Goal: Task Accomplishment & Management: Use online tool/utility

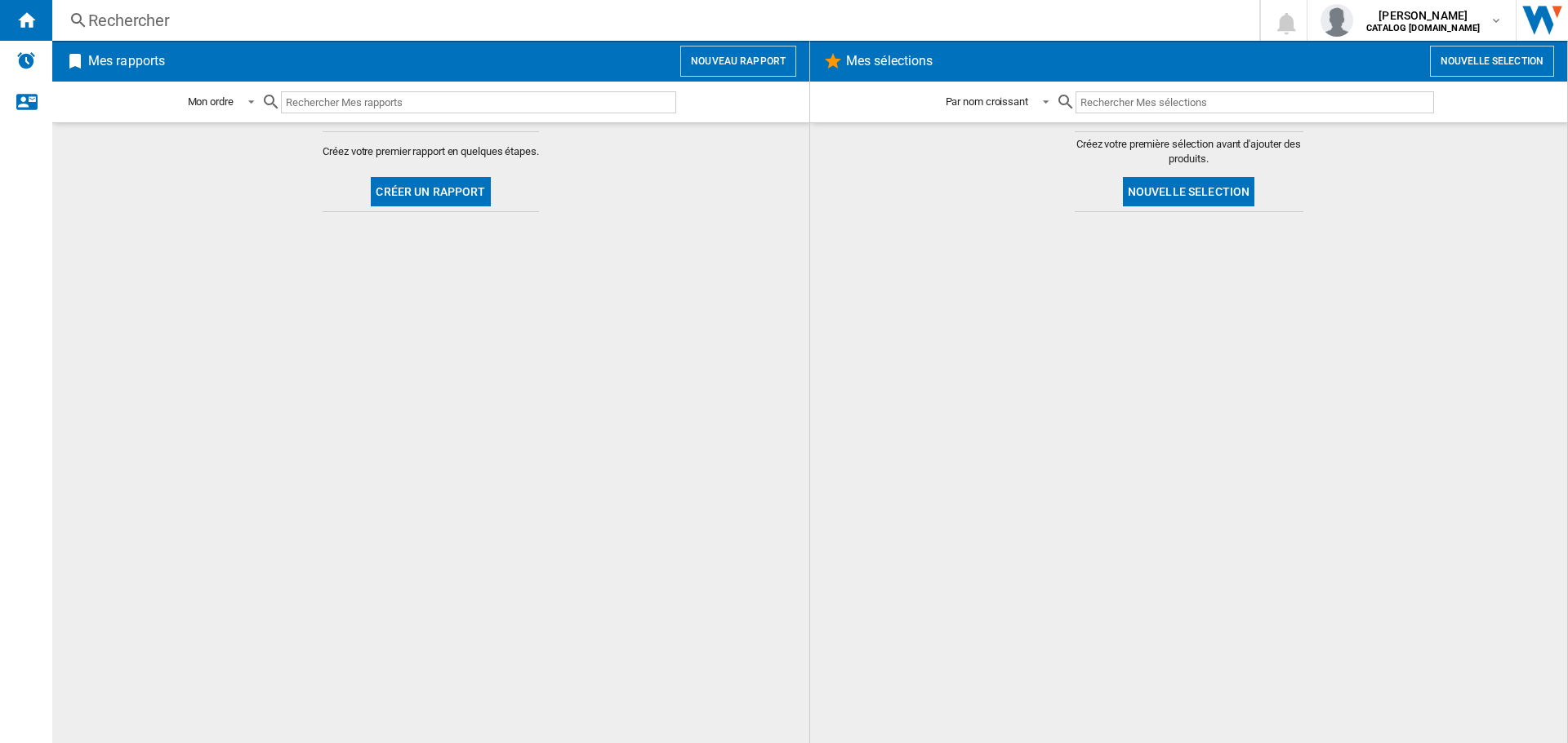
click at [409, 195] on button "Créer un rapport" at bounding box center [431, 192] width 119 height 29
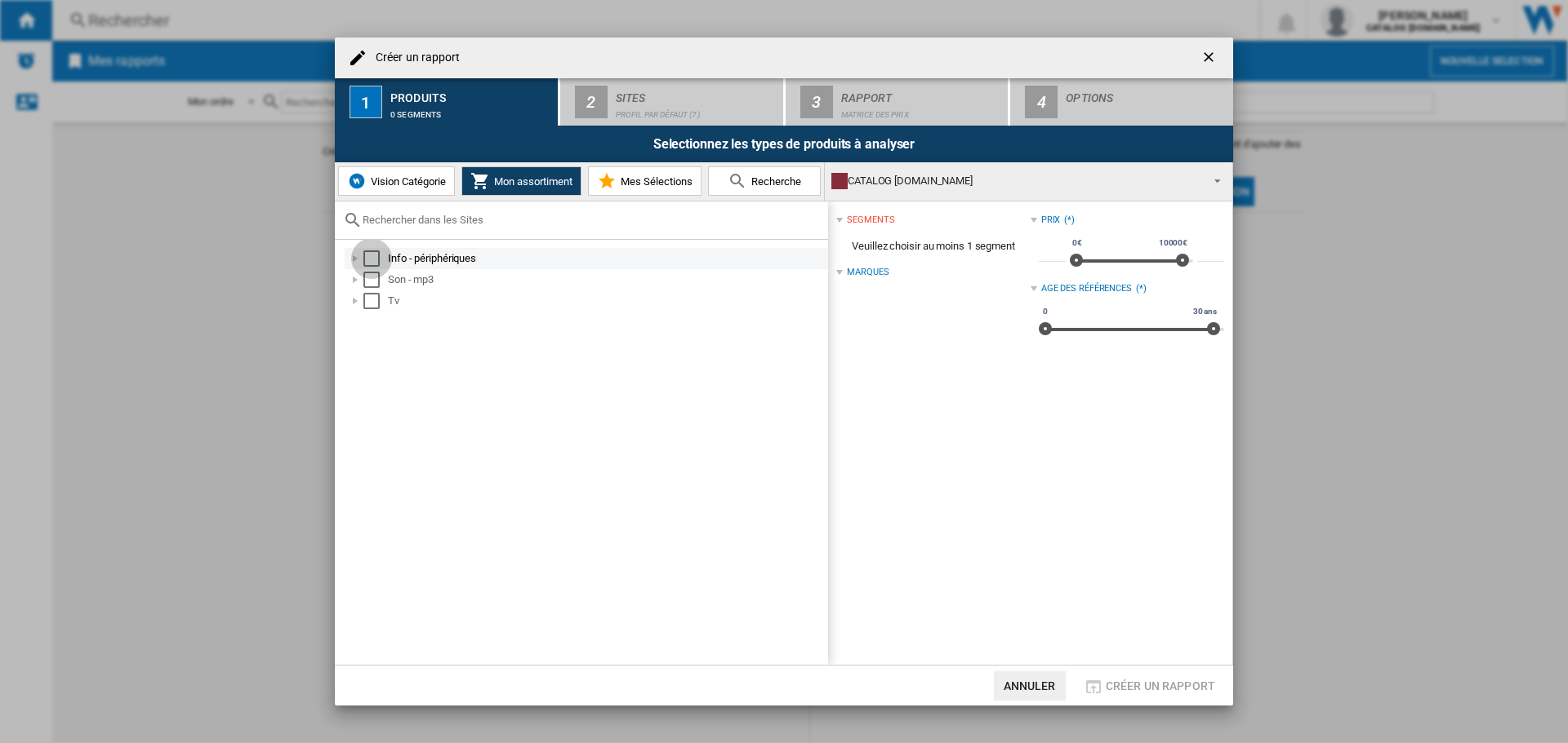
click at [374, 262] on div "Select" at bounding box center [371, 258] width 16 height 16
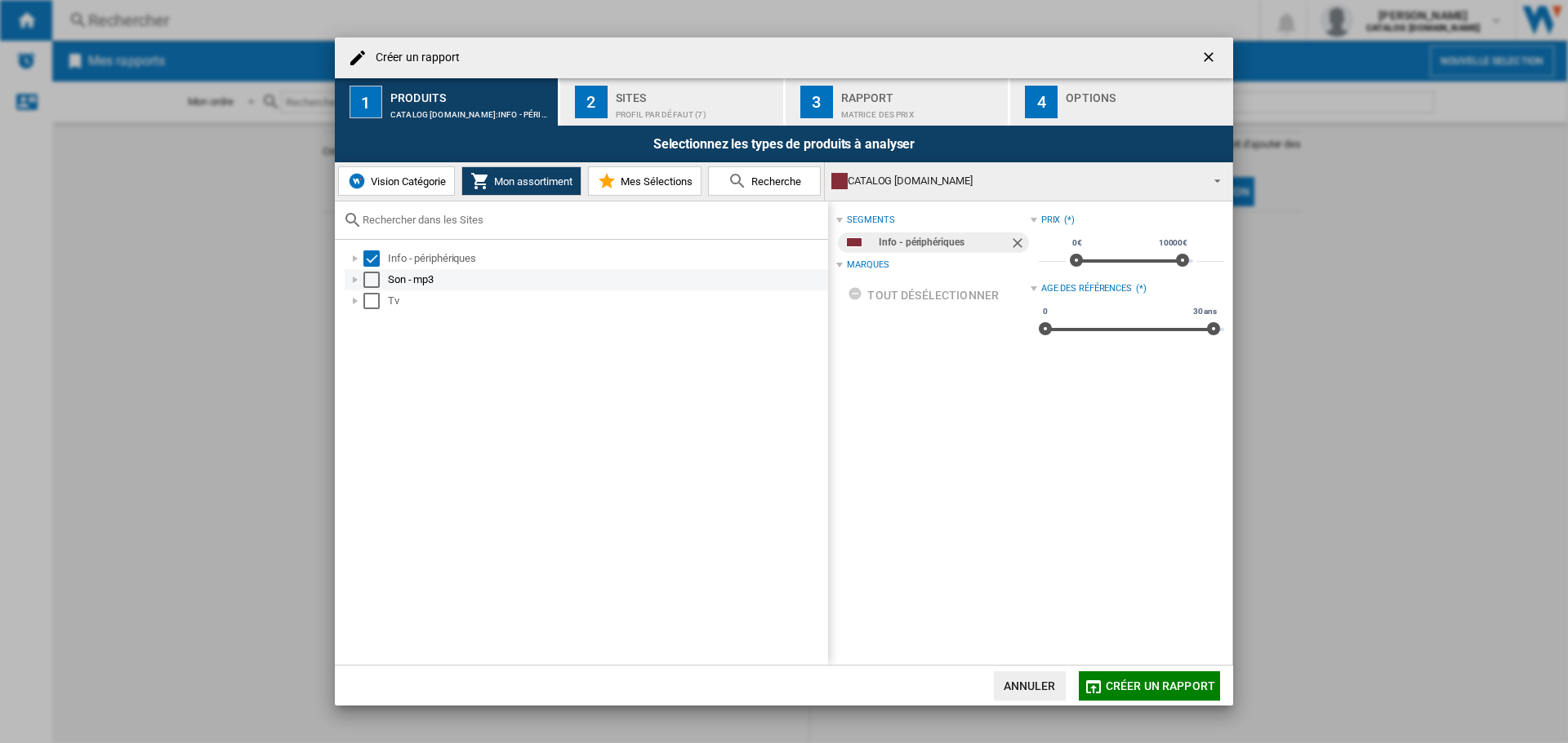
click at [371, 282] on div "Select" at bounding box center [371, 279] width 16 height 16
click at [373, 295] on div "Select" at bounding box center [371, 301] width 16 height 16
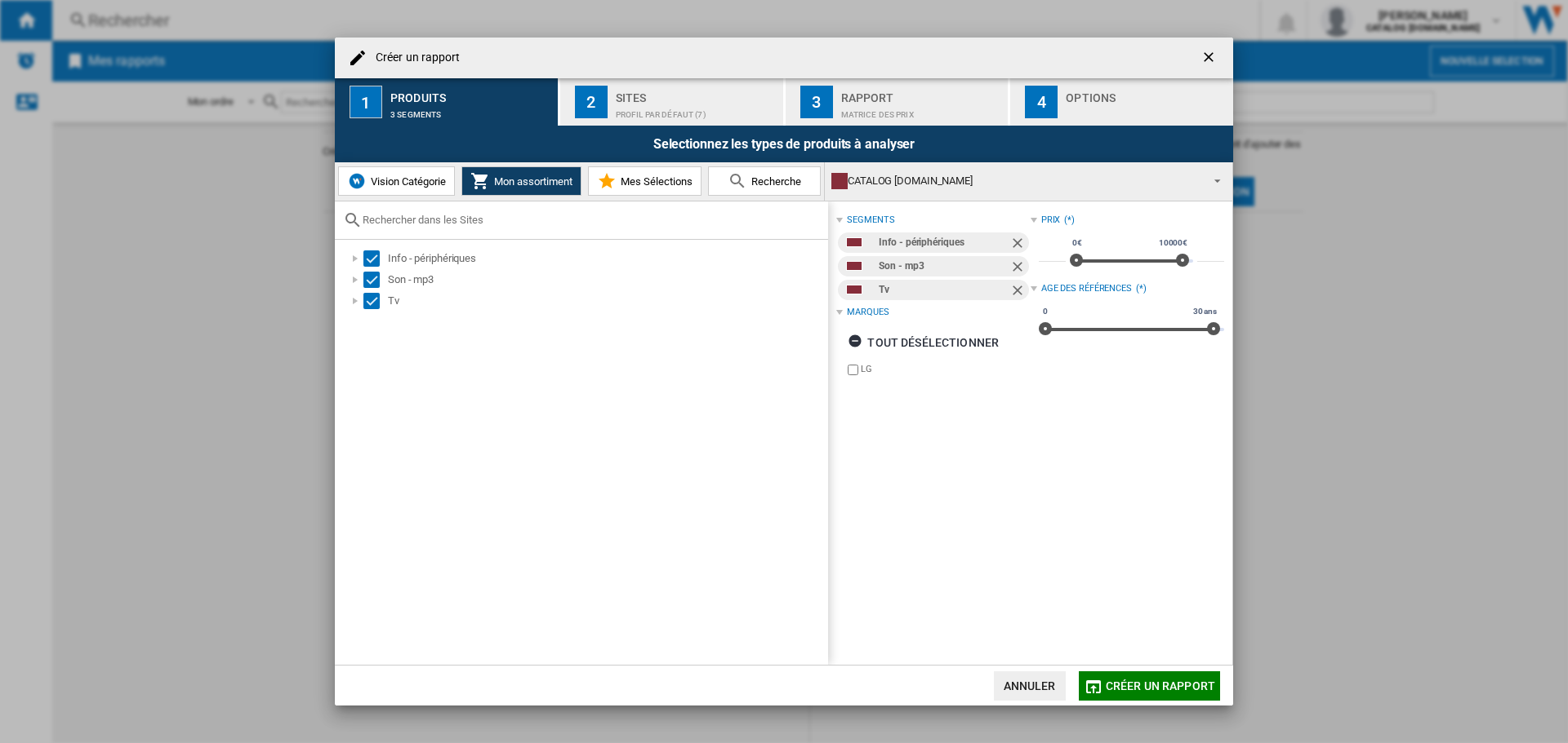
click at [628, 84] on button "2 Sites Profil par défaut (7)" at bounding box center [672, 102] width 224 height 48
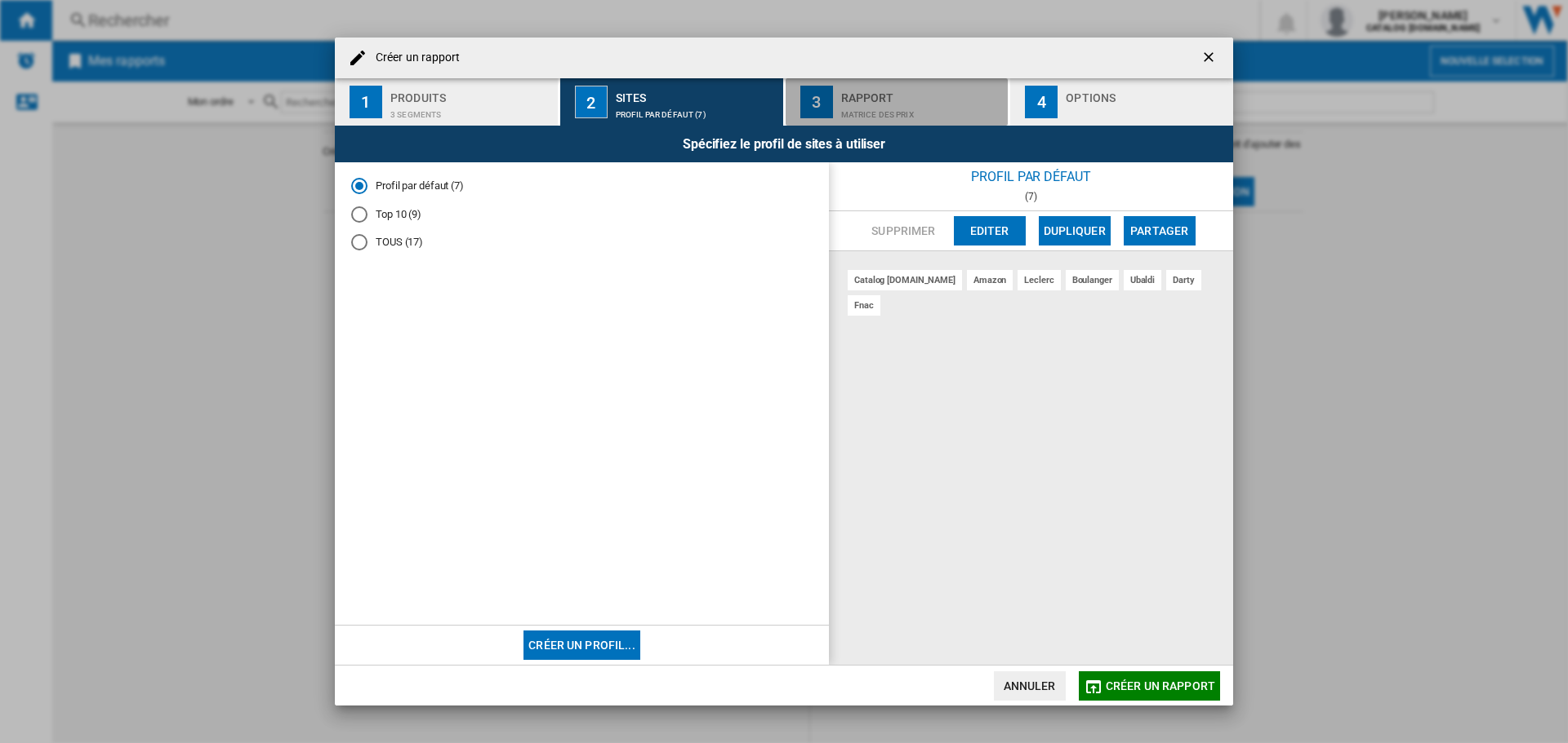
click at [856, 110] on div "Matrice des prix" at bounding box center [921, 111] width 161 height 17
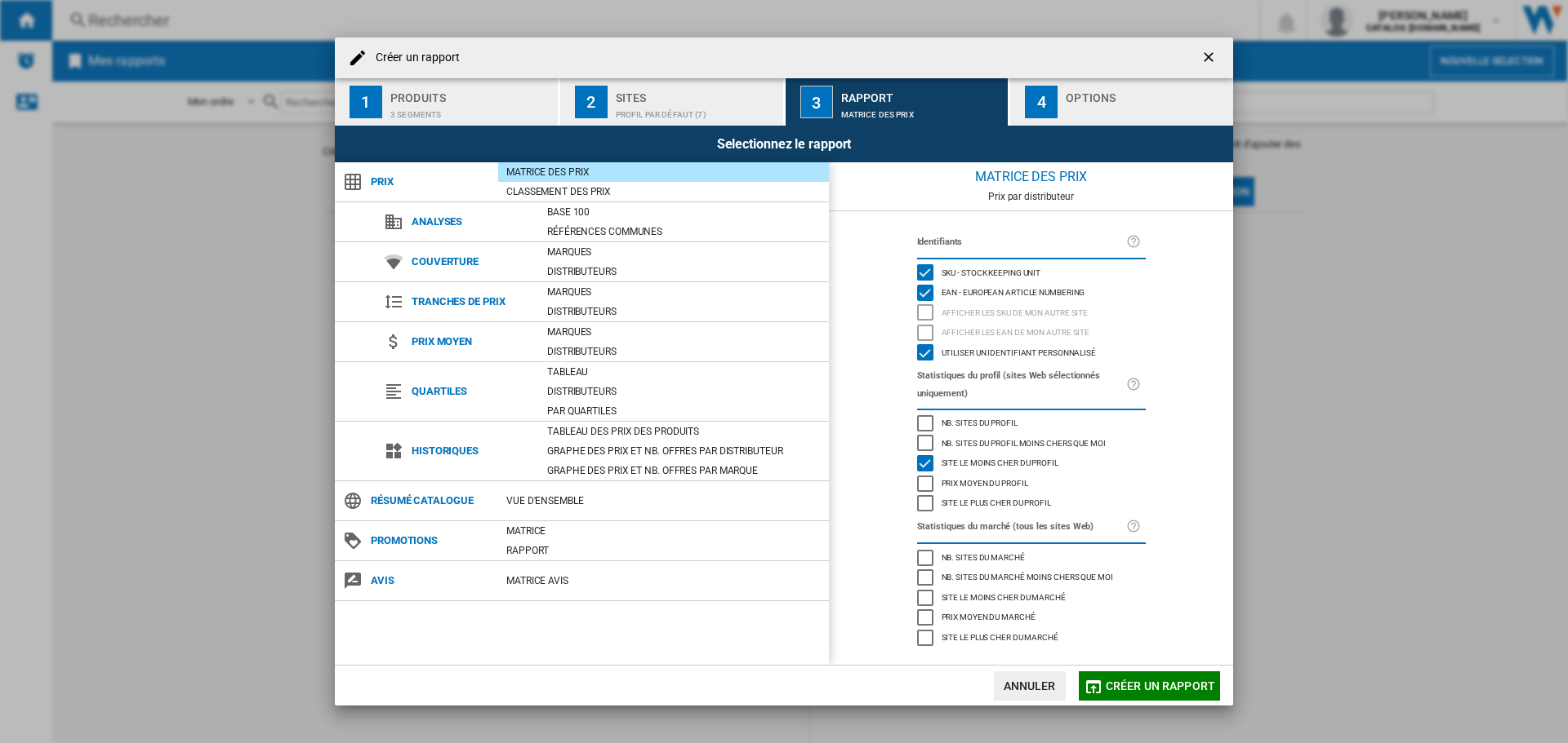
click at [1097, 113] on div "button" at bounding box center [1146, 111] width 161 height 17
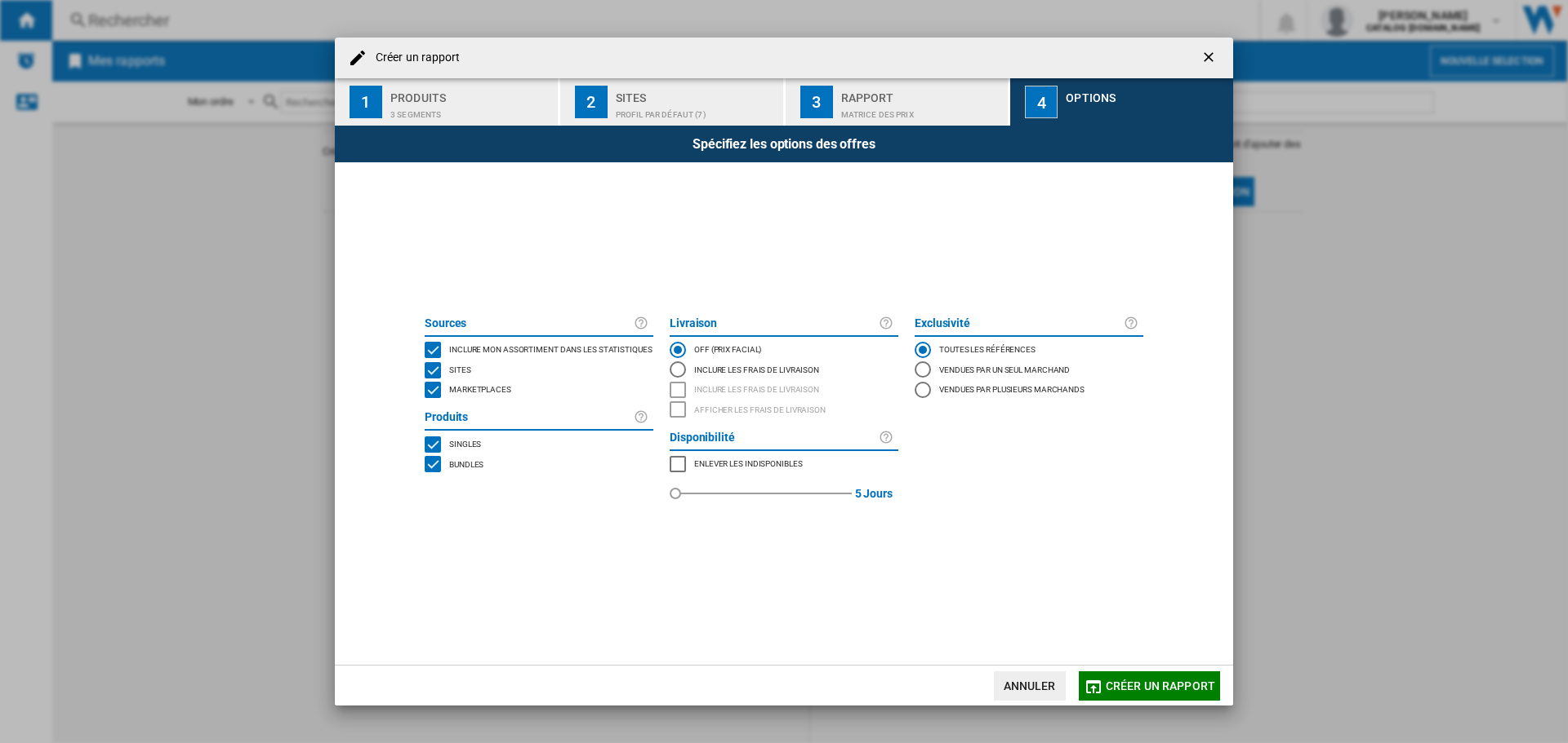
click at [436, 391] on div "MARKETPLACES" at bounding box center [432, 389] width 16 height 16
click at [1125, 678] on button "Créer un rapport" at bounding box center [1149, 686] width 142 height 29
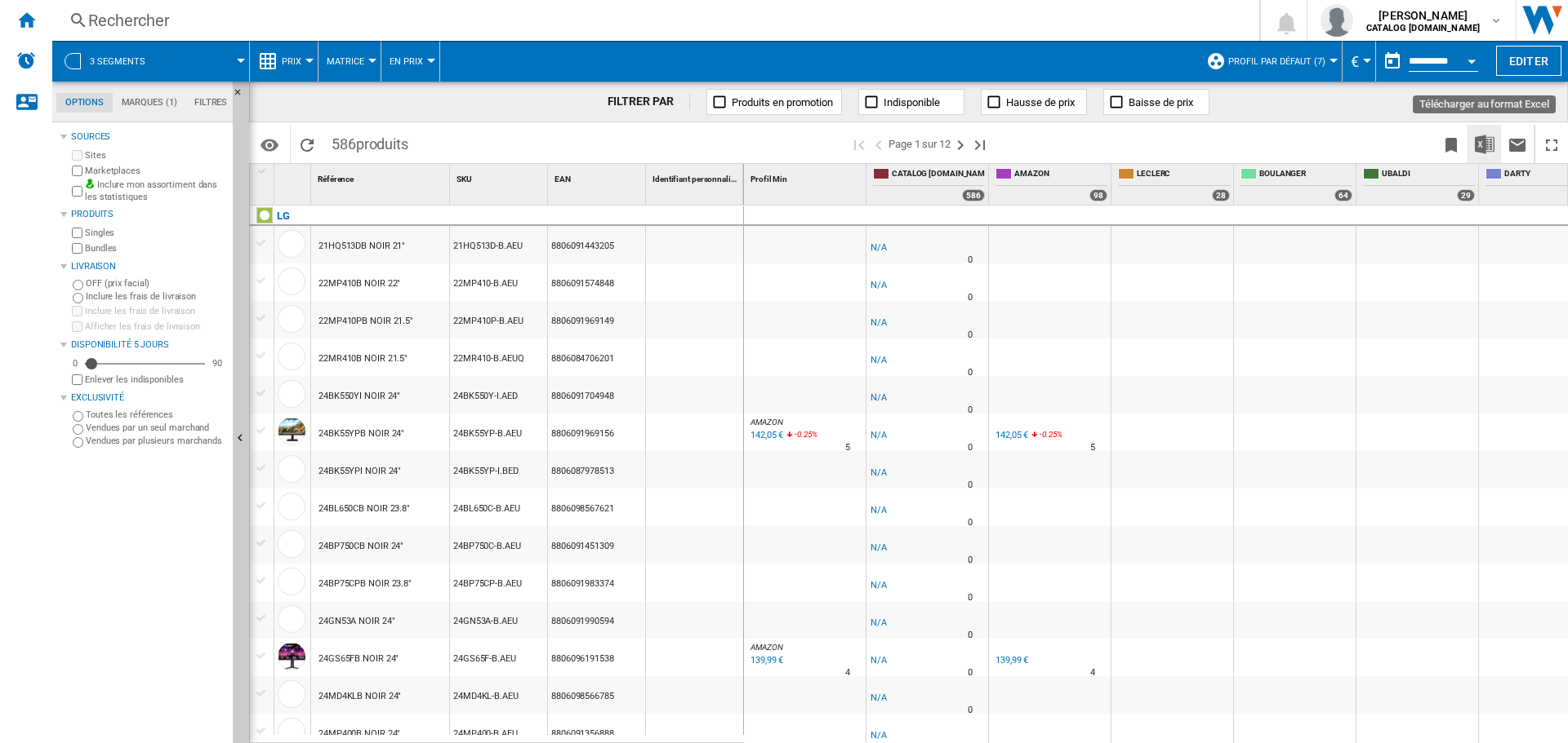
click at [1492, 147] on img "Télécharger au format Excel" at bounding box center [1484, 144] width 20 height 20
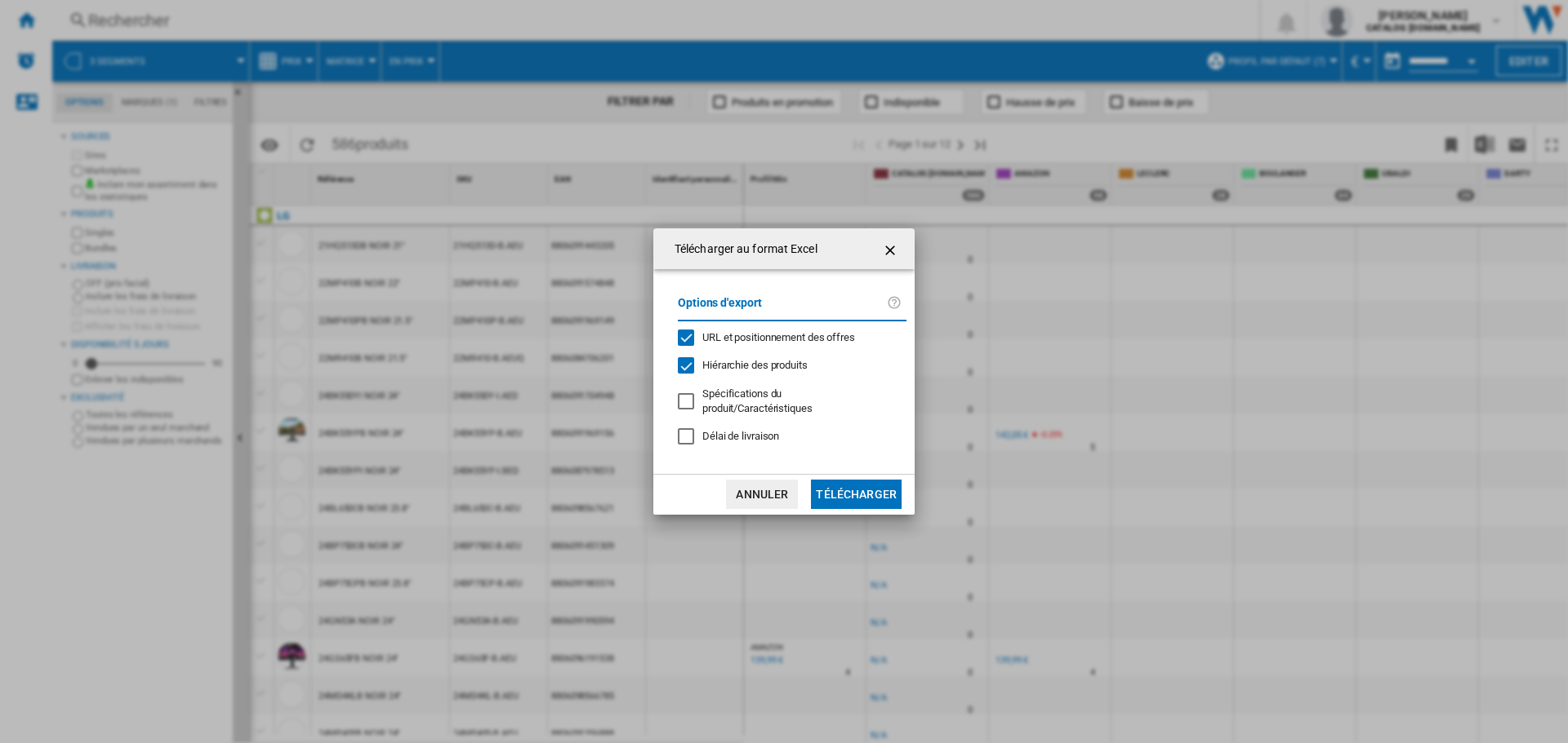
click at [881, 496] on button "Télécharger" at bounding box center [856, 494] width 90 height 29
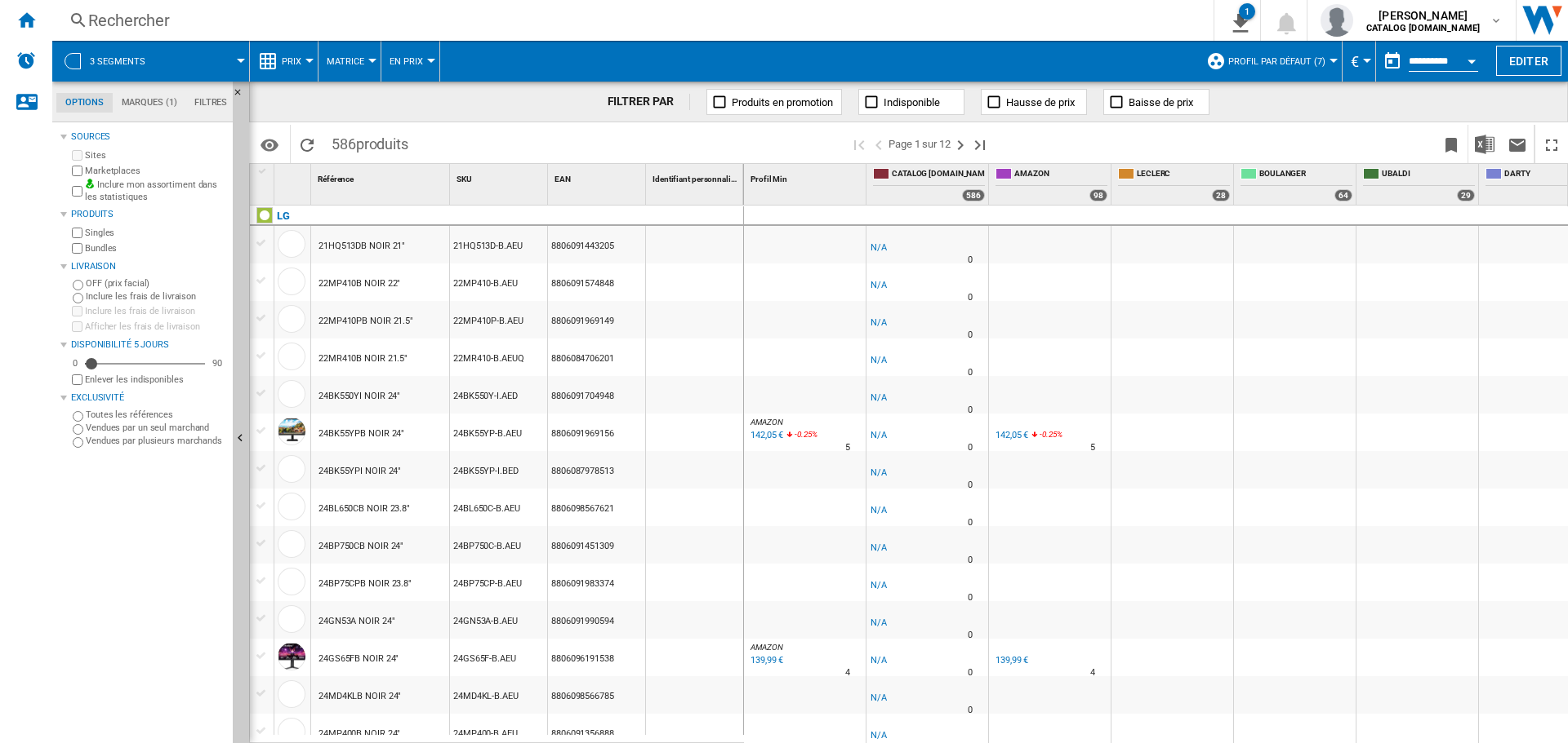
click at [538, 9] on div "Rechercher" at bounding box center [629, 20] width 1083 height 23
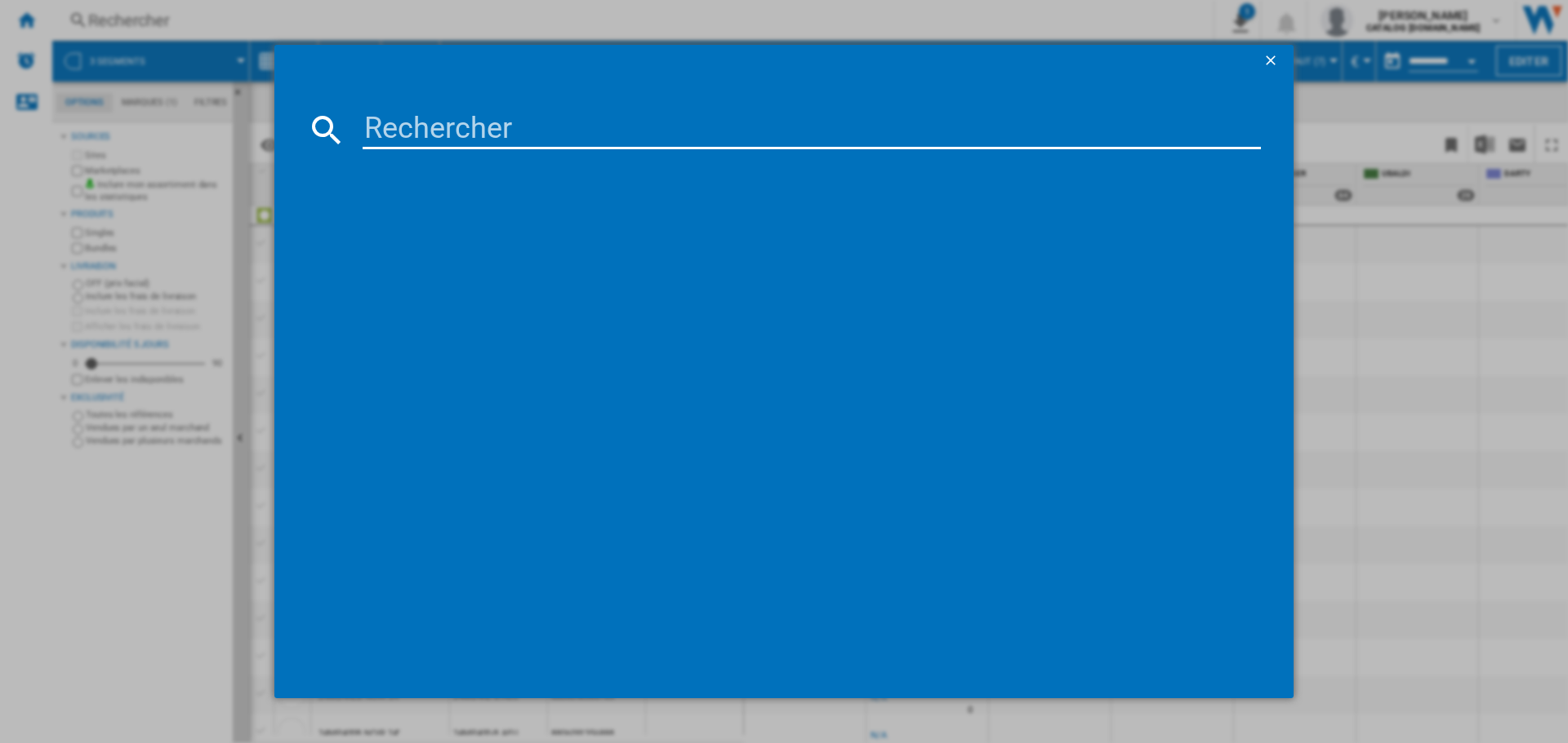
click at [1261, 51] on button "button" at bounding box center [1272, 61] width 32 height 32
